Goal: Task Accomplishment & Management: Manage account settings

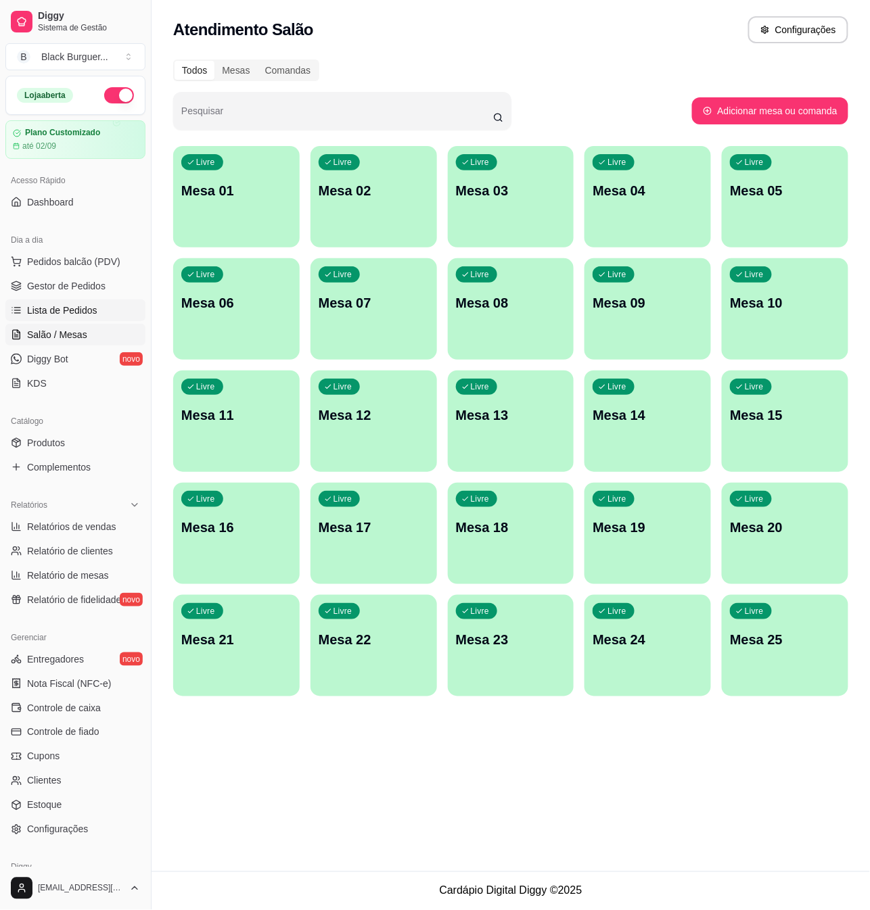
click at [80, 306] on span "Lista de Pedidos" at bounding box center [62, 311] width 70 height 14
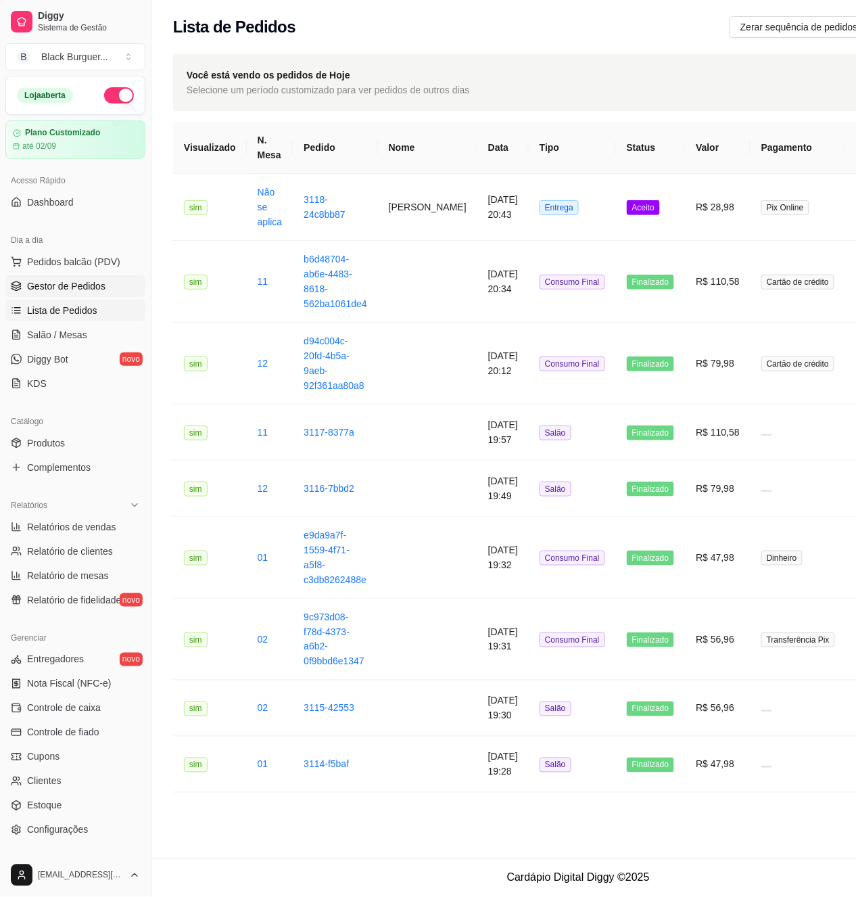
click at [84, 293] on link "Gestor de Pedidos" at bounding box center [75, 286] width 140 height 22
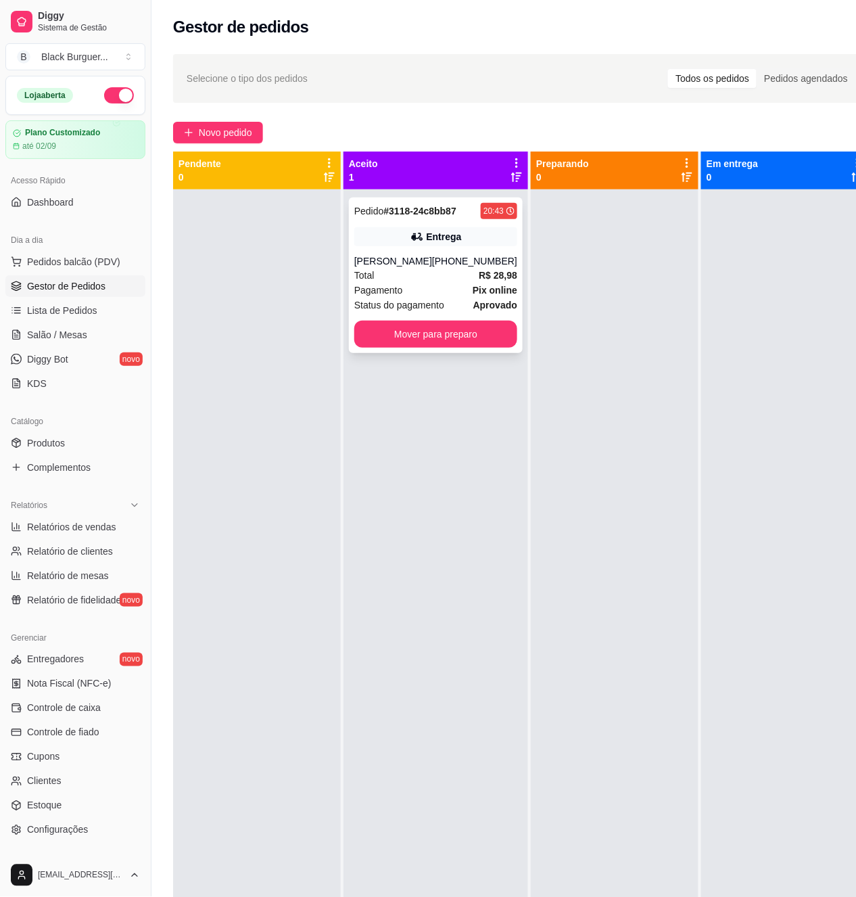
click at [391, 250] on div "Pedido # 3118-24c8bb87 20:43 Entrega Bruna Nunes [PHONE_NUMBER] Total R$ 28,98 …" at bounding box center [436, 275] width 174 height 156
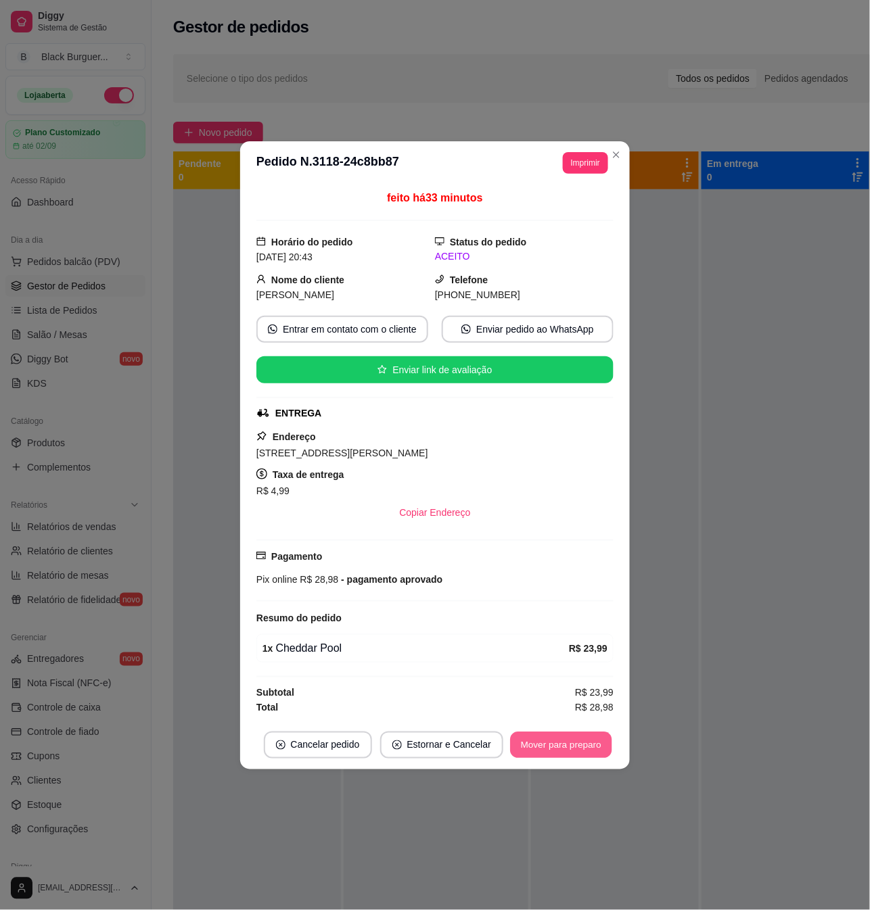
click at [572, 756] on button "Mover para preparo" at bounding box center [560, 745] width 101 height 26
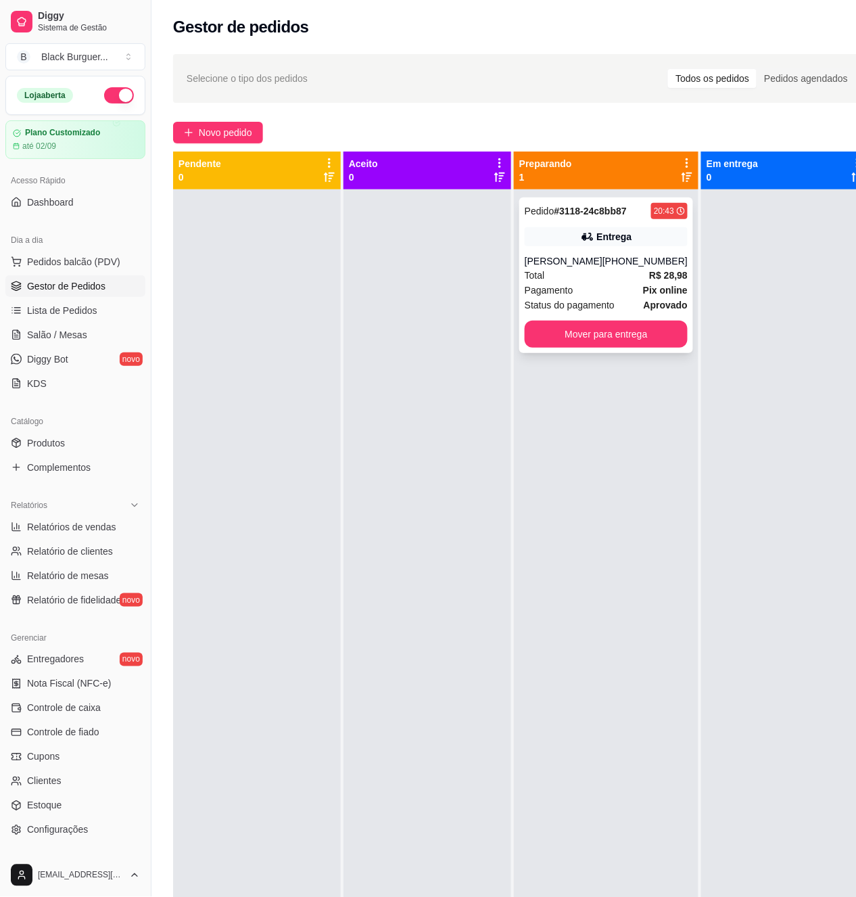
click at [575, 260] on div "[PERSON_NAME]" at bounding box center [564, 261] width 78 height 14
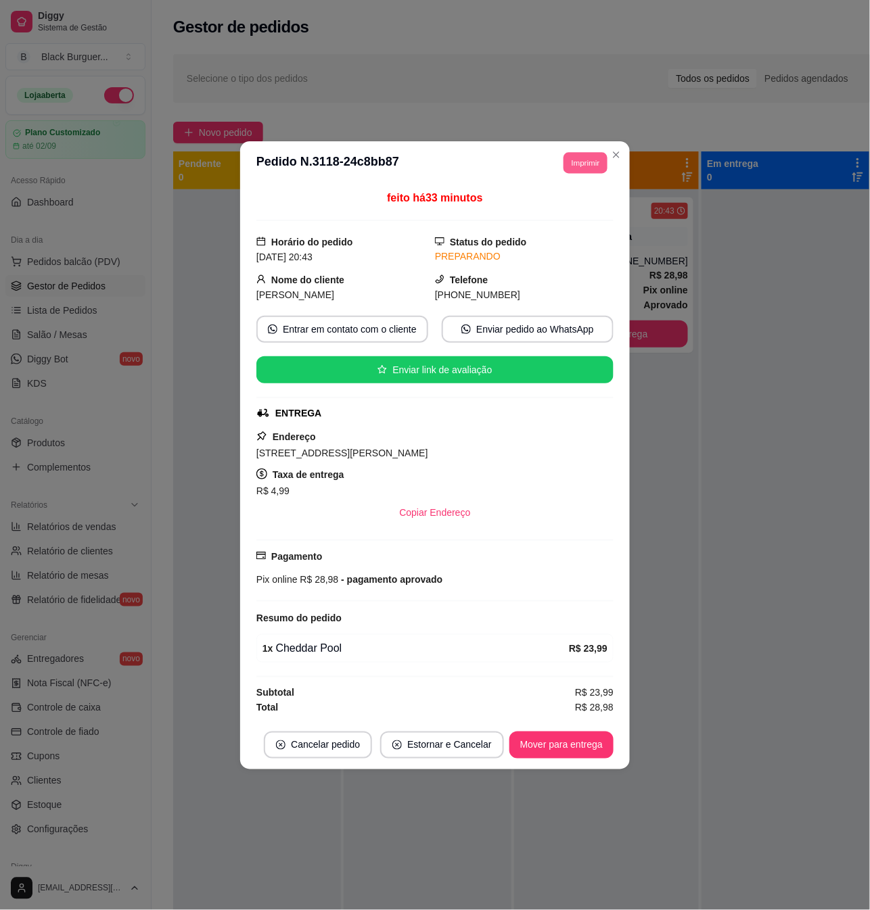
click at [576, 155] on button "Imprimir" at bounding box center [585, 162] width 44 height 21
click at [577, 212] on button "Impressora" at bounding box center [560, 206] width 95 height 21
click at [595, 166] on button "Imprimir" at bounding box center [585, 162] width 44 height 21
click at [583, 206] on button "Impressora" at bounding box center [560, 207] width 98 height 22
click at [580, 155] on button "Imprimir" at bounding box center [585, 162] width 44 height 21
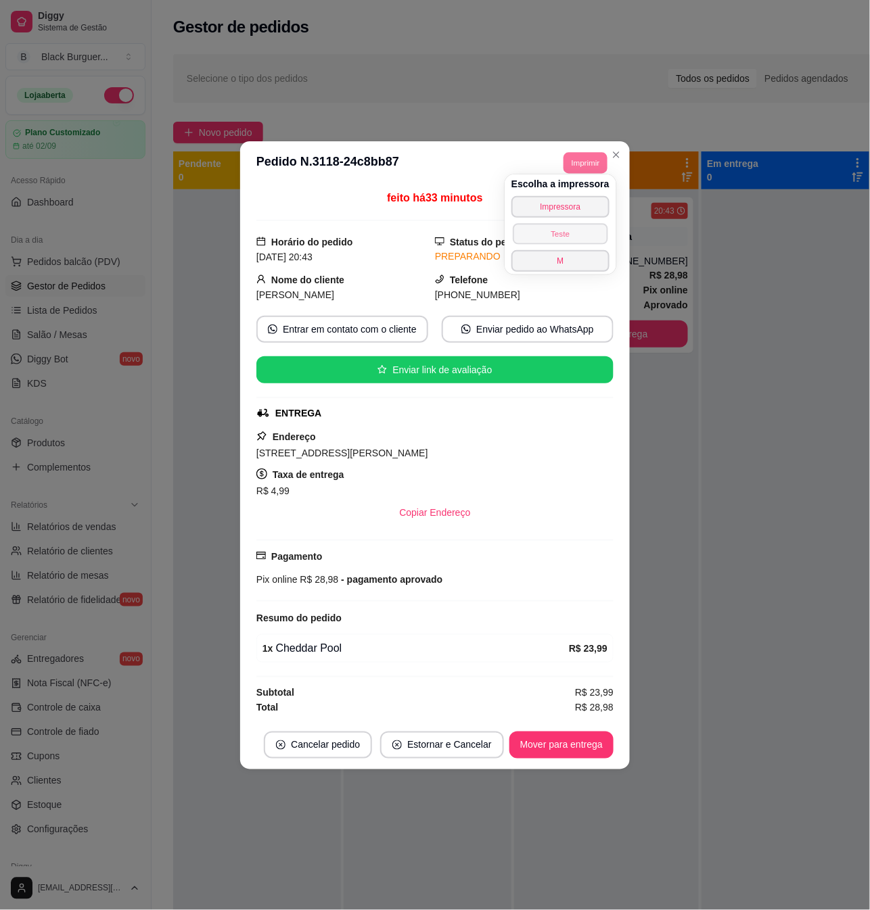
click at [580, 231] on button "Teste" at bounding box center [560, 233] width 95 height 21
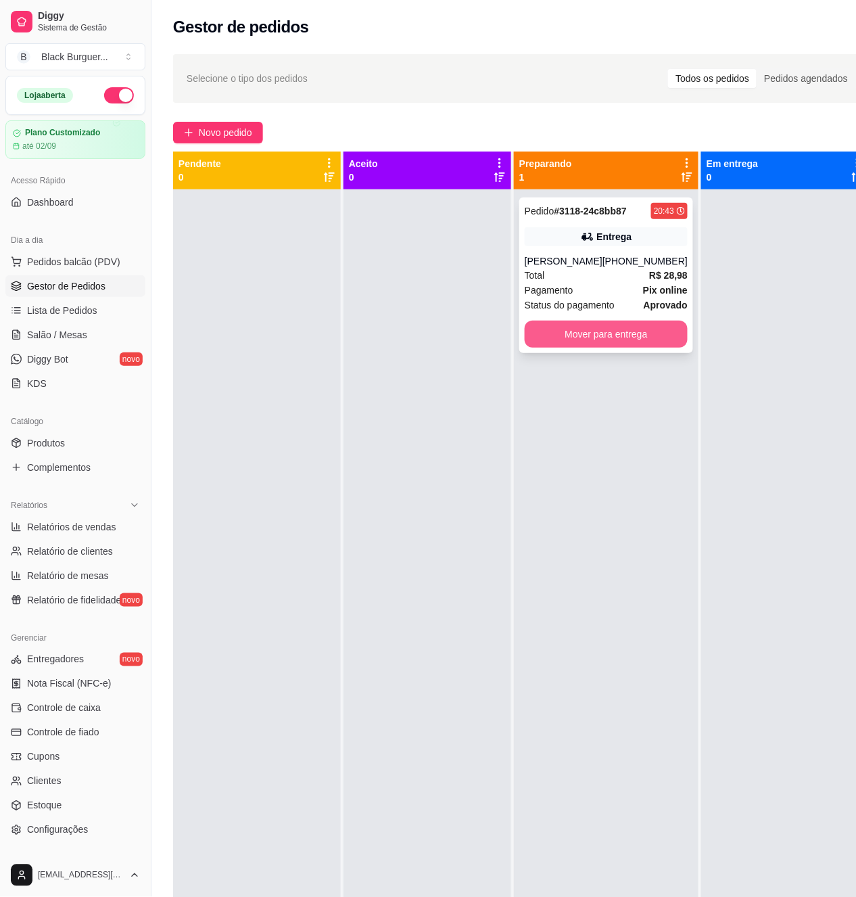
click at [632, 336] on button "Mover para entrega" at bounding box center [606, 334] width 163 height 27
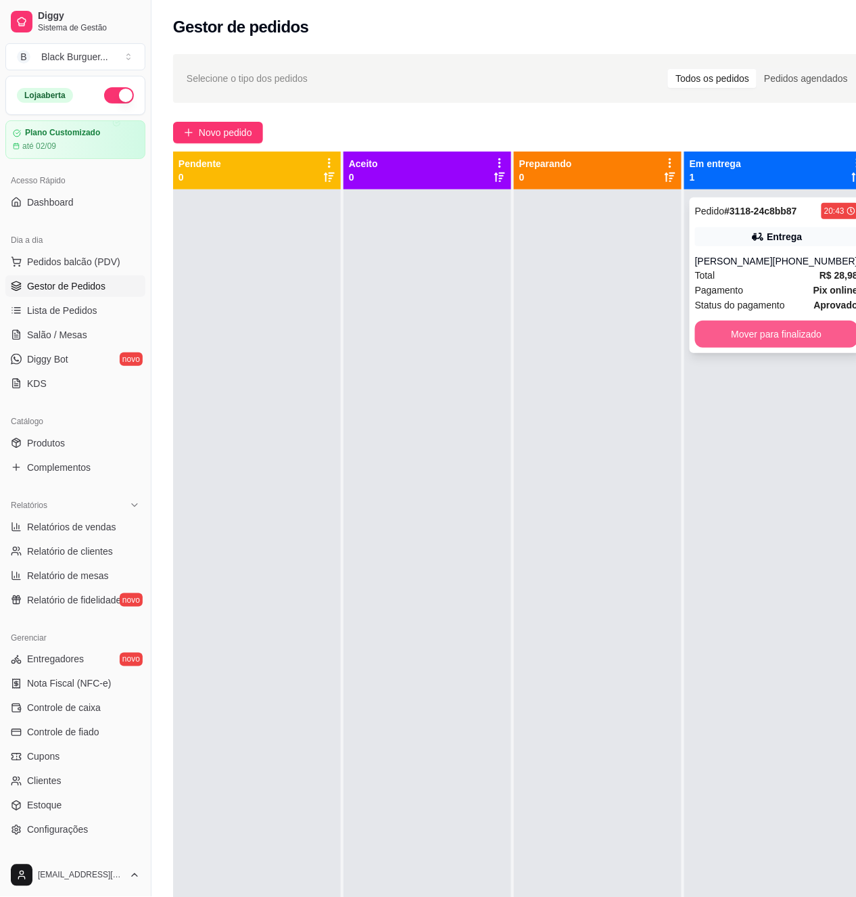
click at [756, 338] on button "Mover para finalizado" at bounding box center [776, 334] width 163 height 27
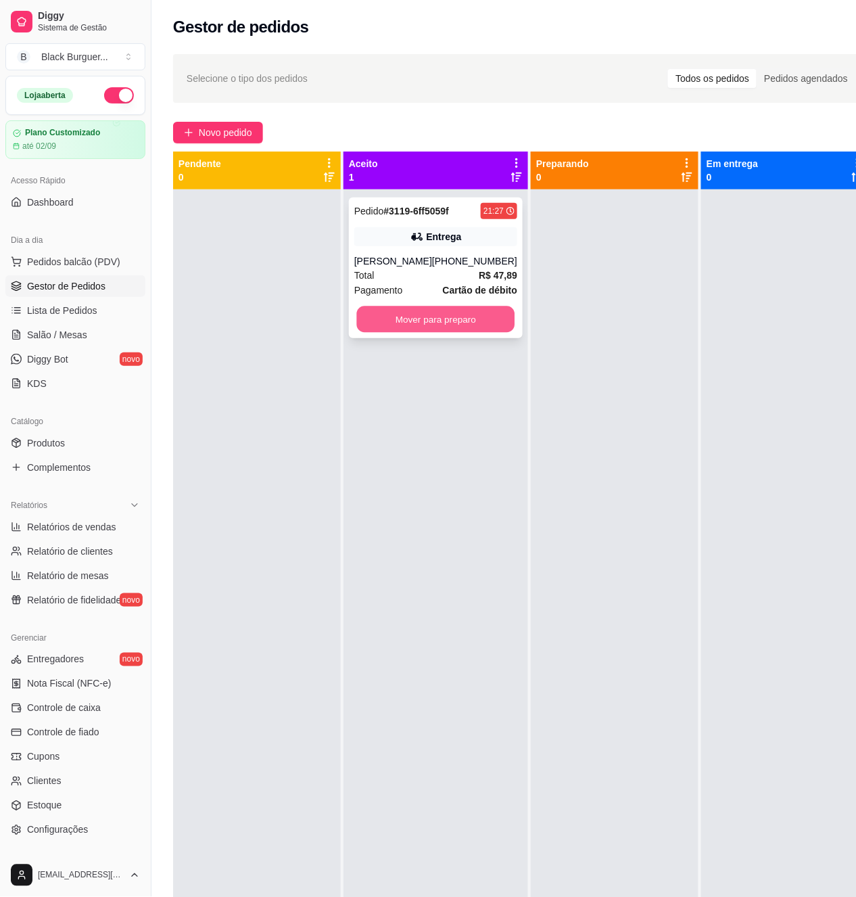
click at [463, 317] on button "Mover para preparo" at bounding box center [436, 319] width 158 height 26
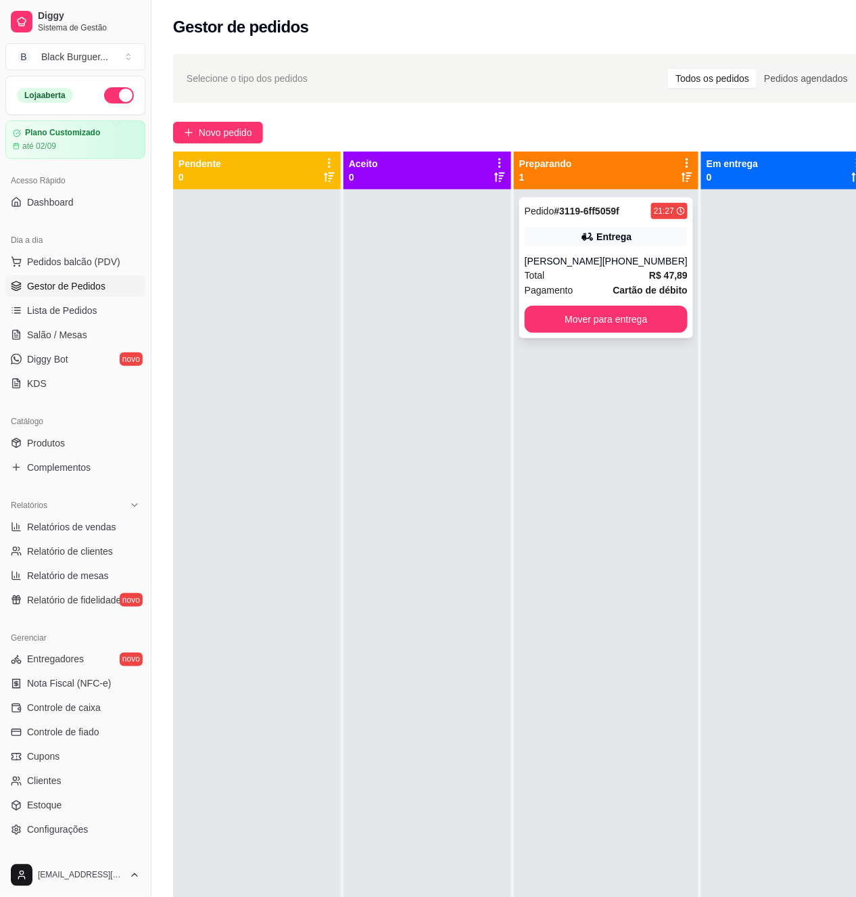
click at [556, 243] on div "Entrega" at bounding box center [606, 236] width 163 height 19
click at [617, 328] on button "Mover para entrega" at bounding box center [606, 319] width 158 height 26
